Goal: Task Accomplishment & Management: Manage account settings

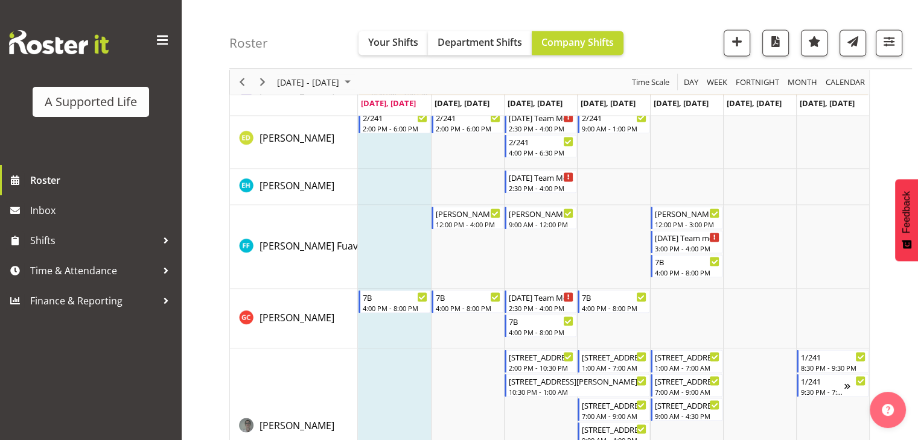
scroll to position [2414, 0]
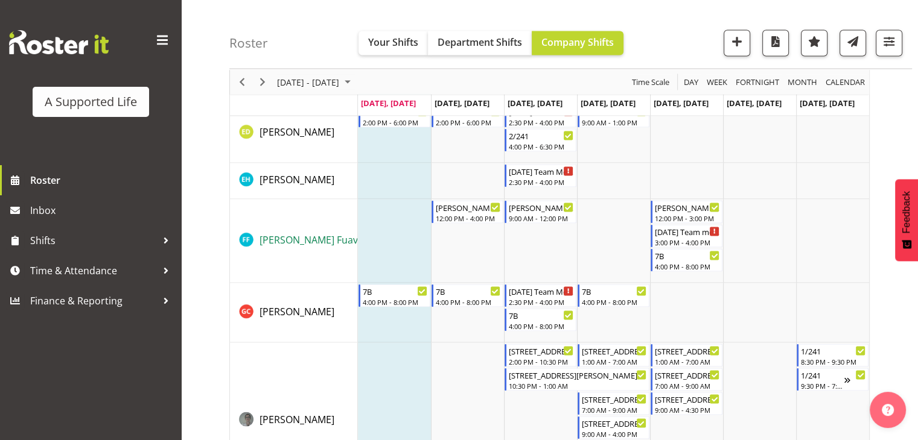
click at [298, 239] on span "[PERSON_NAME] Fuavao" at bounding box center [314, 240] width 110 height 13
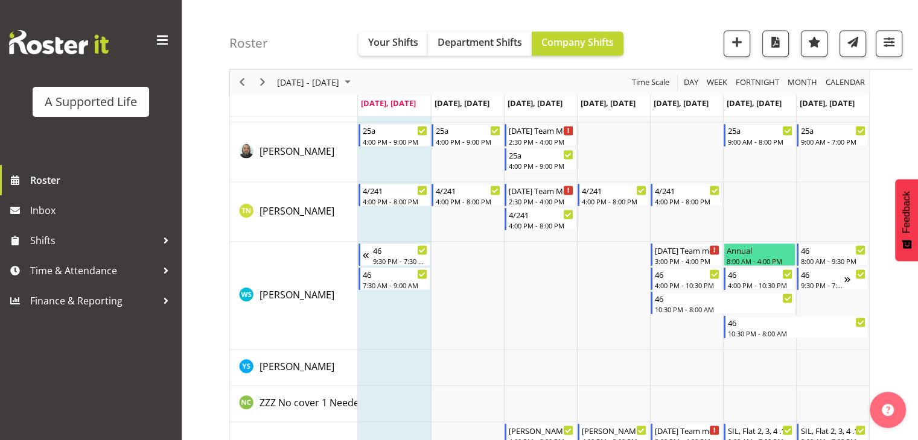
scroll to position [6771, 0]
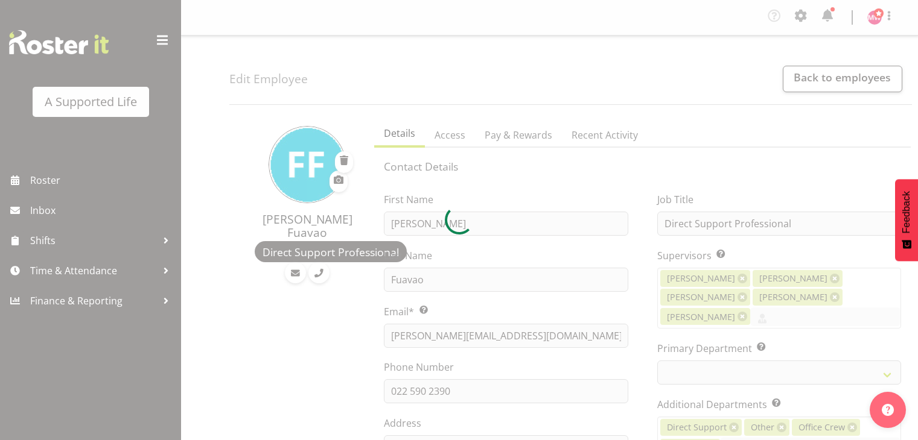
select select "TimelineWeek"
drag, startPoint x: 524, startPoint y: 336, endPoint x: 399, endPoint y: 338, distance: 124.3
click at [399, 338] on div at bounding box center [459, 220] width 918 height 440
click at [326, 319] on div at bounding box center [459, 220] width 918 height 440
select select "921"
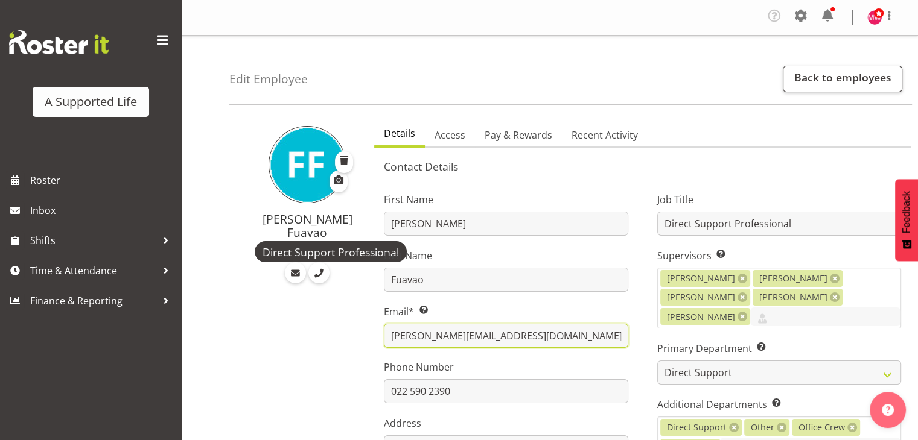
drag, startPoint x: 510, startPoint y: 338, endPoint x: 384, endPoint y: 346, distance: 126.3
click at [384, 346] on div "fonua@asupportedlife.co.nz" at bounding box center [506, 336] width 244 height 24
